Goal: Task Accomplishment & Management: Manage account settings

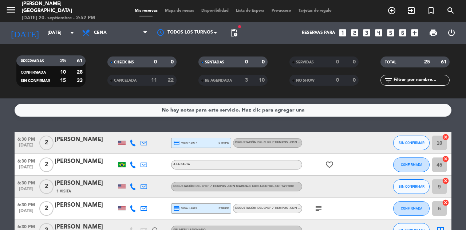
click at [134, 140] on icon at bounding box center [133, 142] width 7 height 7
click at [135, 185] on icon at bounding box center [133, 186] width 7 height 7
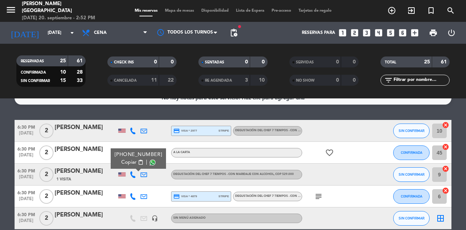
scroll to position [15, 0]
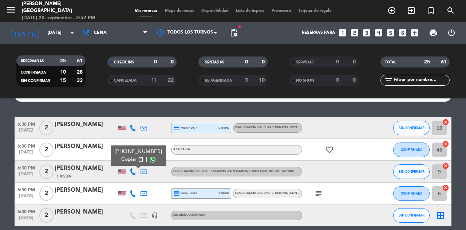
click at [132, 198] on div at bounding box center [132, 192] width 11 height 21
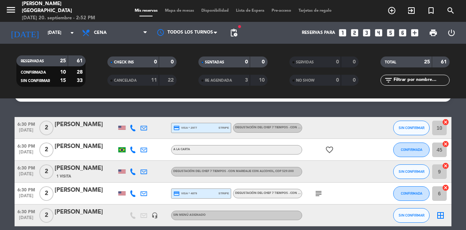
click at [132, 191] on icon at bounding box center [133, 193] width 7 height 7
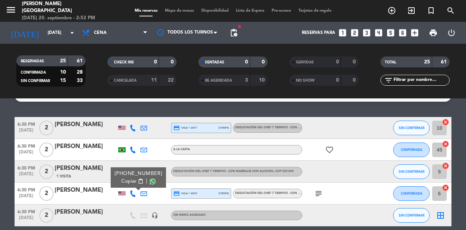
scroll to position [107, 0]
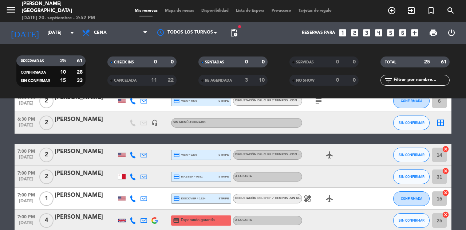
click at [133, 175] on icon at bounding box center [133, 176] width 7 height 7
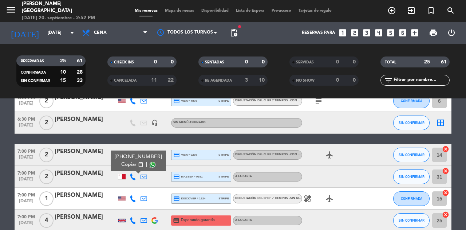
click at [133, 147] on div at bounding box center [132, 154] width 11 height 21
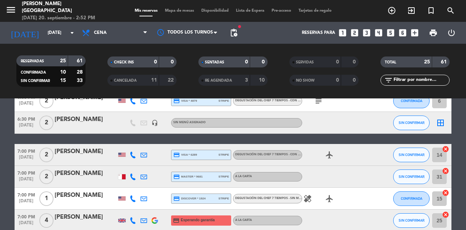
click at [133, 153] on icon at bounding box center [133, 154] width 7 height 7
click at [377, 32] on icon "looks_4" at bounding box center [378, 32] width 9 height 9
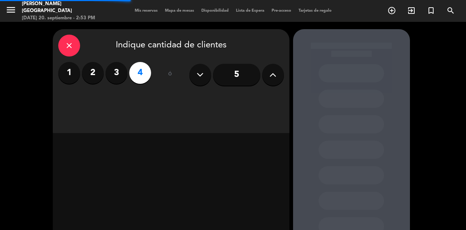
click at [273, 96] on div "close Indique cantidad de clientes 1 2 3 4 ó 5" at bounding box center [171, 81] width 237 height 104
click at [264, 104] on div "close Indique cantidad de clientes 1 2 3 4 ó 5" at bounding box center [171, 81] width 237 height 104
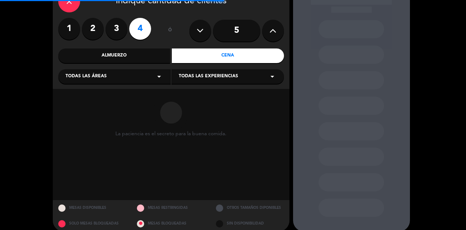
scroll to position [49, 0]
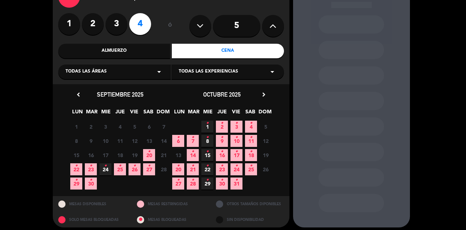
click at [75, 169] on icon "•" at bounding box center [76, 166] width 3 height 12
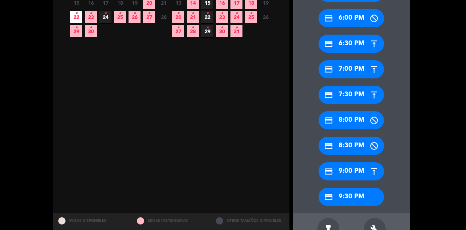
scroll to position [201, 0]
click at [362, 93] on div "credit_card 7:30 PM" at bounding box center [350, 95] width 65 height 18
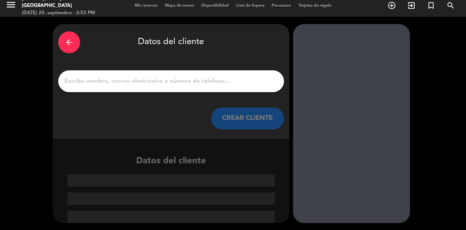
click at [233, 84] on input "1" at bounding box center [171, 81] width 215 height 10
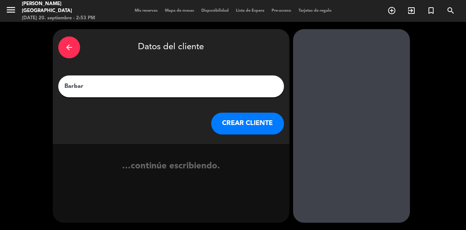
type input "[PERSON_NAME]"
click at [258, 115] on button "CREAR CLIENTE" at bounding box center [247, 123] width 73 height 22
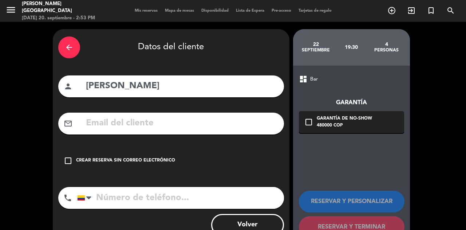
click at [168, 197] on input "tel" at bounding box center [180, 198] width 207 height 22
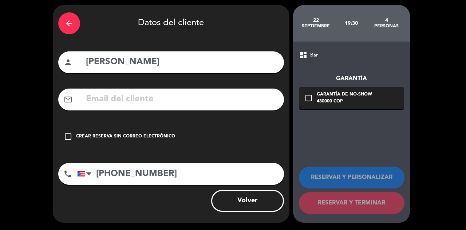
type input "[PHONE_NUMBER]"
click at [156, 136] on div "Crear reserva sin correo electrónico" at bounding box center [125, 136] width 99 height 7
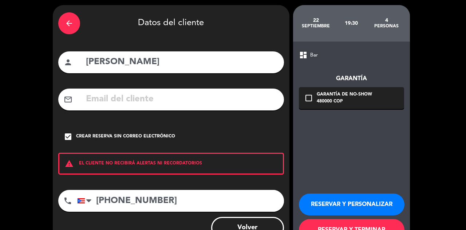
scroll to position [51, 0]
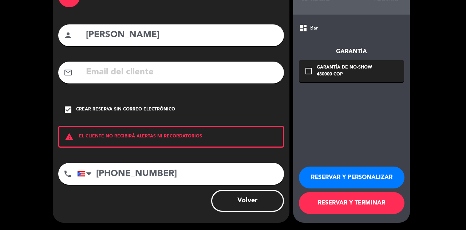
click at [330, 203] on button "RESERVAR Y TERMINAR" at bounding box center [352, 203] width 106 height 22
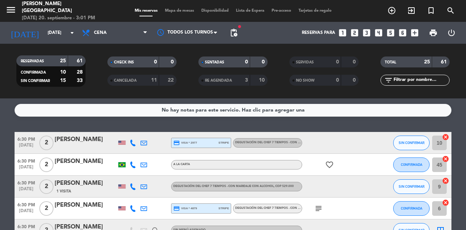
click at [354, 35] on icon "looks_two" at bounding box center [354, 32] width 9 height 9
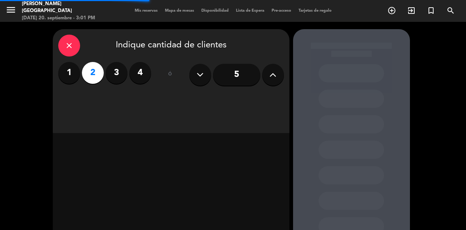
click at [238, 99] on div "close Indique cantidad de clientes 1 2 3 4 ó 5" at bounding box center [171, 81] width 237 height 104
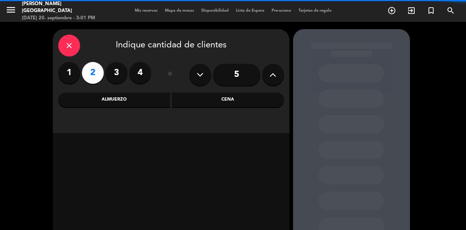
click at [238, 99] on div "Cena" at bounding box center [228, 99] width 112 height 15
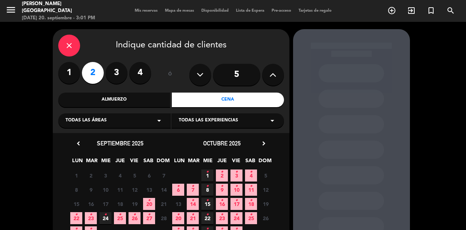
click at [145, 200] on span "20 •" at bounding box center [149, 204] width 12 height 12
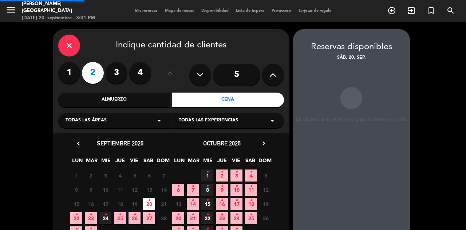
scroll to position [29, 0]
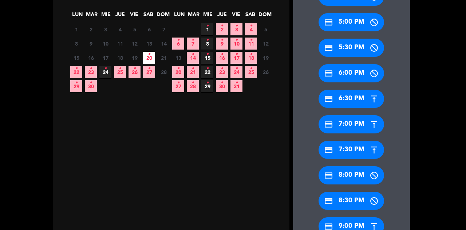
click at [350, 173] on div "credit_card 8:00 PM" at bounding box center [350, 175] width 65 height 18
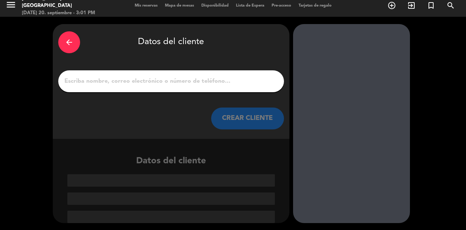
click at [197, 78] on input "1" at bounding box center [171, 81] width 215 height 10
paste input "[PERSON_NAME]"
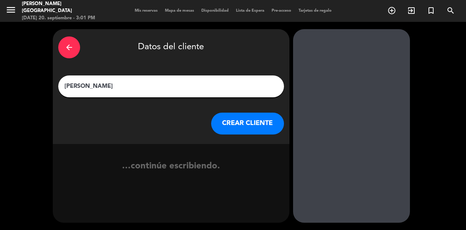
type input "[PERSON_NAME]"
click at [246, 124] on button "CREAR CLIENTE" at bounding box center [247, 123] width 73 height 22
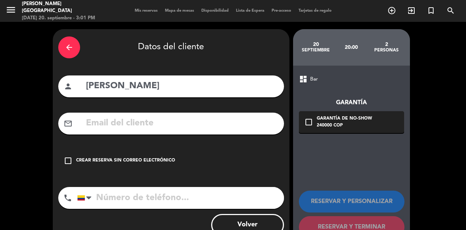
click at [118, 156] on div "check_box_outline_blank Crear reserva sin correo electrónico" at bounding box center [171, 161] width 226 height 22
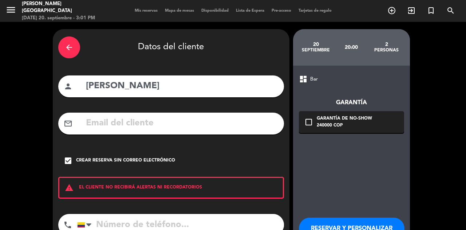
scroll to position [51, 0]
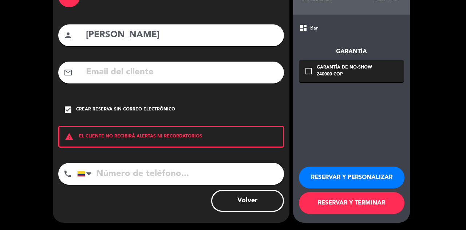
click at [344, 206] on button "RESERVAR Y TERMINAR" at bounding box center [352, 203] width 106 height 22
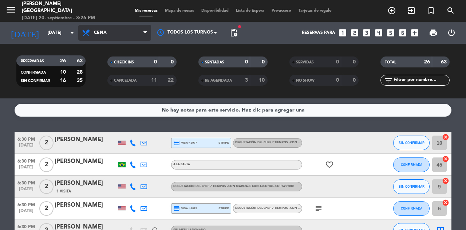
click at [87, 32] on icon at bounding box center [87, 32] width 11 height 9
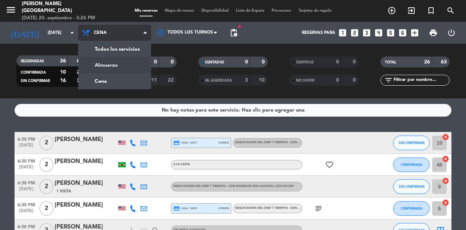
click at [106, 67] on div "menu [PERSON_NAME] [GEOGRAPHIC_DATA] [DATE] 20. septiembre - 3:26 PM Mis reserv…" at bounding box center [233, 49] width 466 height 98
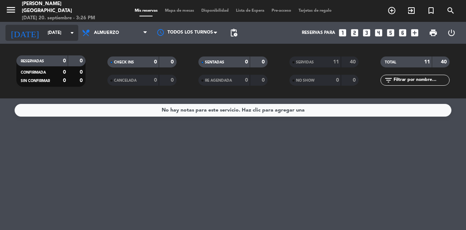
click at [61, 33] on input "[DATE]" at bounding box center [73, 33] width 58 height 12
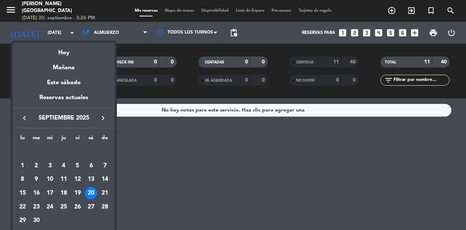
click at [174, 121] on div at bounding box center [233, 115] width 466 height 230
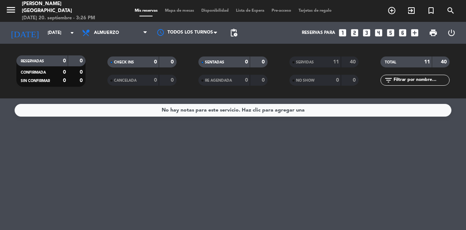
click at [325, 54] on div "SERVIDAS 11 40 NO SHOW 0 0" at bounding box center [323, 71] width 91 height 40
click at [324, 59] on div "SERVIDAS" at bounding box center [307, 62] width 33 height 8
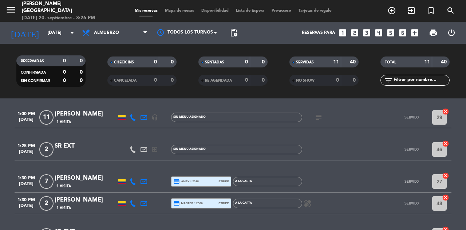
scroll to position [122, 0]
click at [133, 116] on icon at bounding box center [133, 117] width 7 height 7
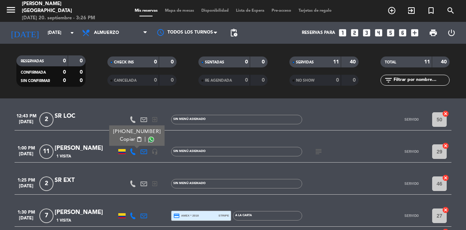
scroll to position [87, 0]
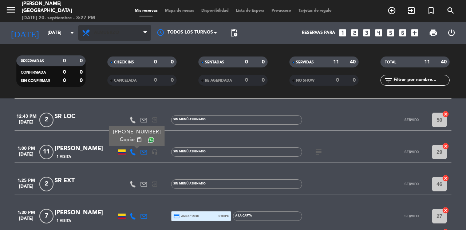
click at [117, 37] on span "Almuerzo" at bounding box center [114, 33] width 73 height 16
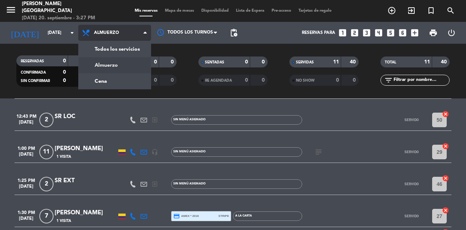
click at [116, 83] on div "menu [PERSON_NAME] [GEOGRAPHIC_DATA] [DATE] 20. septiembre - 3:27 PM Mis reserv…" at bounding box center [233, 49] width 466 height 98
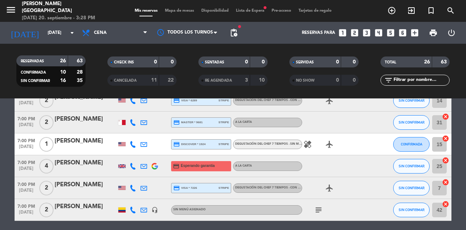
scroll to position [162, 0]
click at [68, 160] on div "[PERSON_NAME]" at bounding box center [86, 162] width 62 height 9
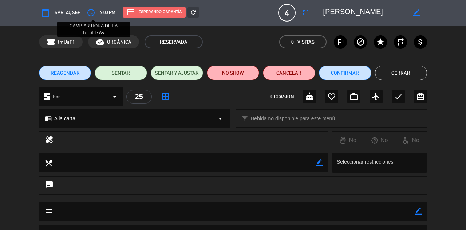
click at [92, 12] on icon "access_time" at bounding box center [91, 12] width 9 height 9
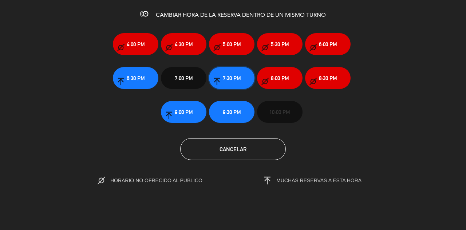
click at [235, 75] on span "7:30 PM" at bounding box center [232, 78] width 18 height 8
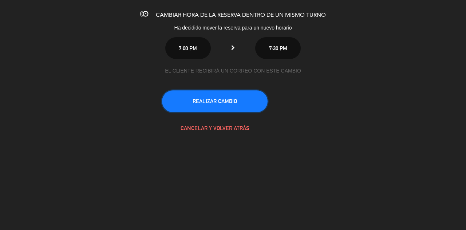
click at [229, 100] on button "REALIZAR CAMBIO" at bounding box center [215, 101] width 106 height 22
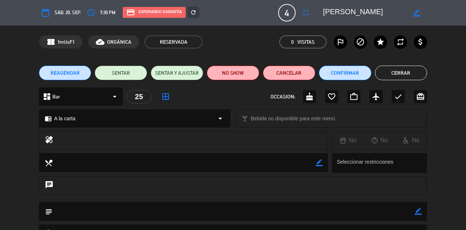
click at [409, 76] on button "Cerrar" at bounding box center [401, 72] width 52 height 15
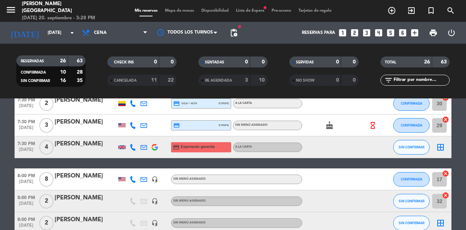
scroll to position [343, 0]
click at [442, 149] on icon "border_all" at bounding box center [440, 147] width 9 height 9
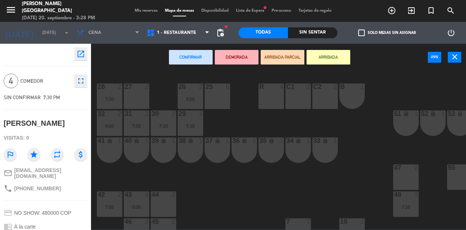
click at [224, 95] on div "25 6" at bounding box center [216, 95] width 25 height 25
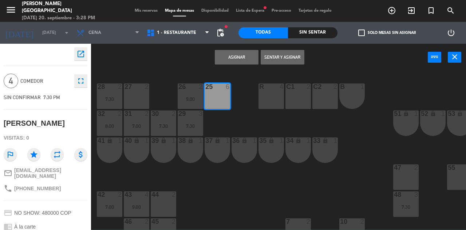
click at [243, 53] on button "Asignar" at bounding box center [237, 57] width 44 height 15
